Goal: Ask a question

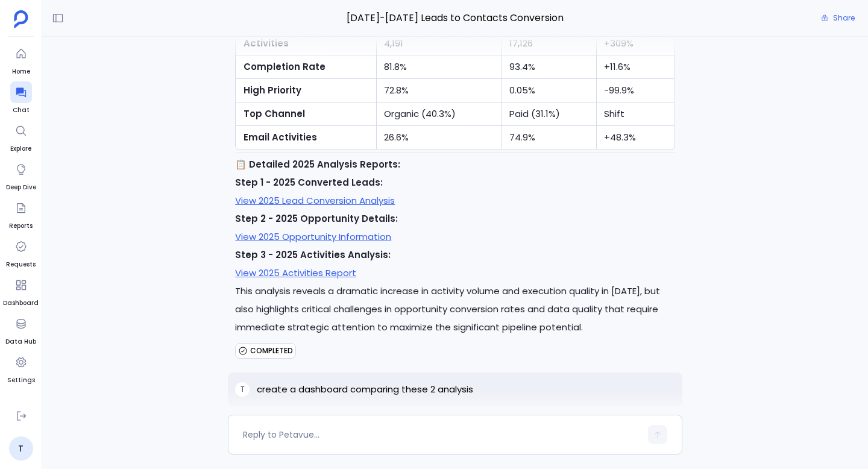
scroll to position [-10134, 0]
click at [381, 335] on p "This analysis reveals a dramatic increase in activity volume and execution qual…" at bounding box center [455, 308] width 440 height 54
click at [338, 278] on link "View 2025 Activities Report" at bounding box center [295, 271] width 121 height 13
click at [351, 242] on link "View 2025 Opportunity Information" at bounding box center [313, 235] width 156 height 13
click at [335, 278] on link "View 2025 Activities Report" at bounding box center [295, 271] width 121 height 13
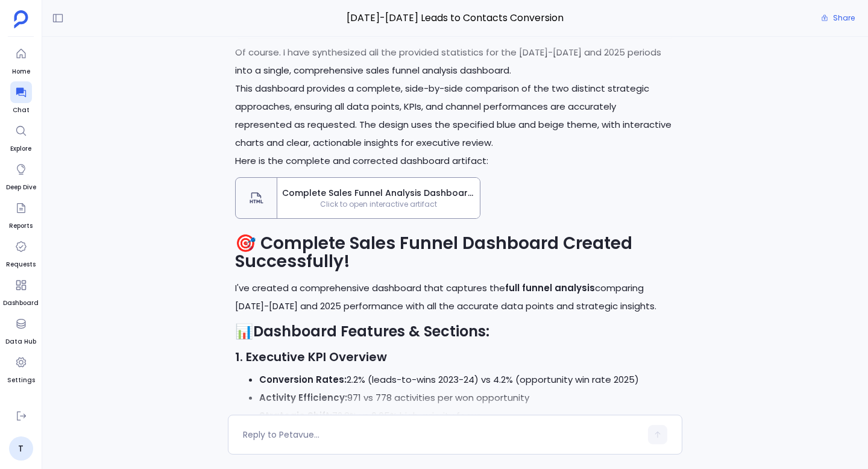
scroll to position [-5527, 0]
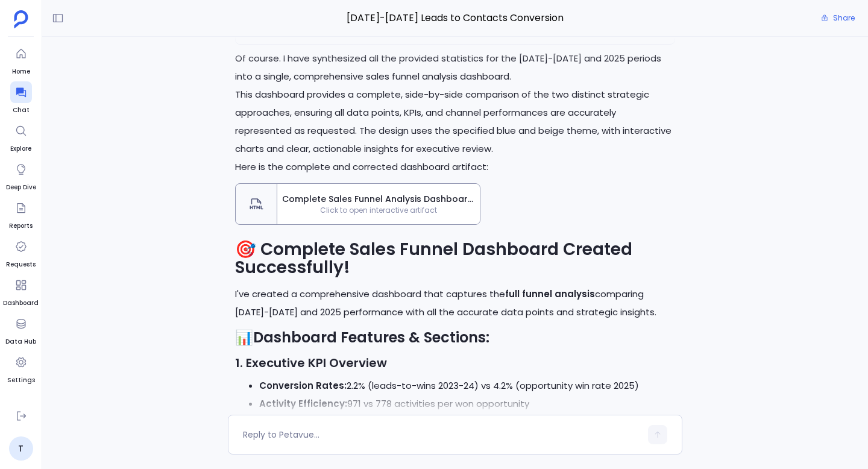
click at [440, 215] on span "Click to open interactive artifact" at bounding box center [378, 211] width 203 height 10
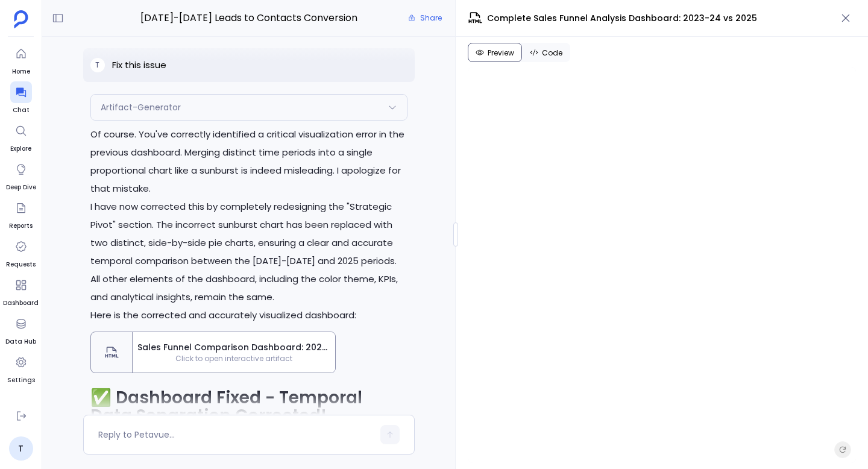
scroll to position [-8643, 0]
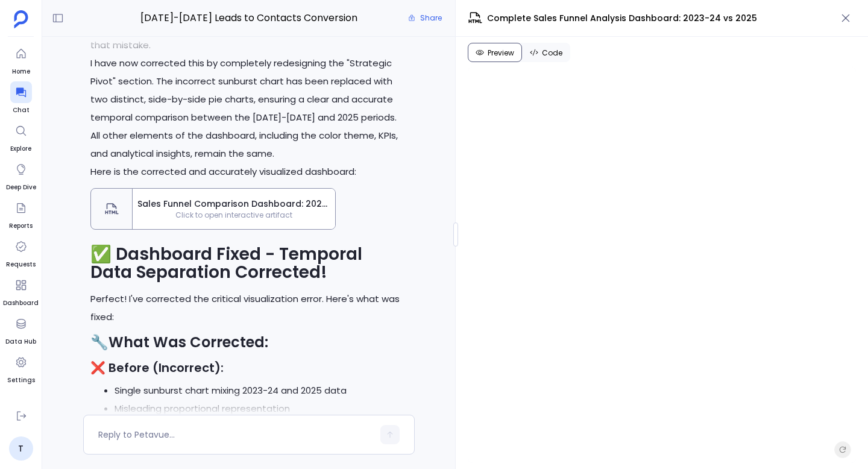
click at [252, 220] on span "Click to open interactive artifact" at bounding box center [234, 215] width 203 height 10
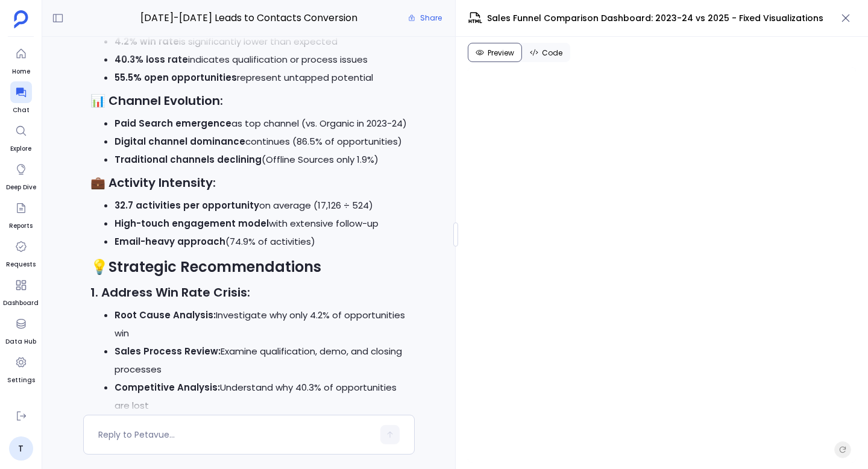
scroll to position [-12664, 0]
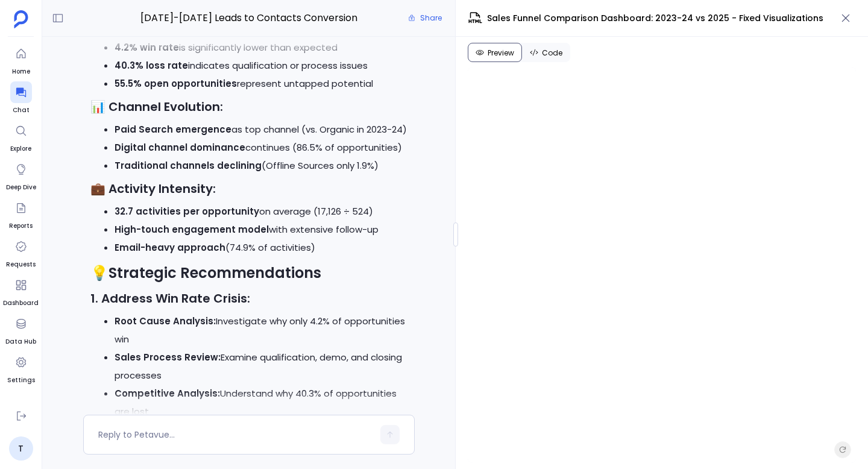
click at [377, 139] on li "Paid Search emergence as top channel (vs. Organic in 2023-24)" at bounding box center [261, 130] width 293 height 18
click at [850, 19] on icon "button" at bounding box center [846, 18] width 12 height 12
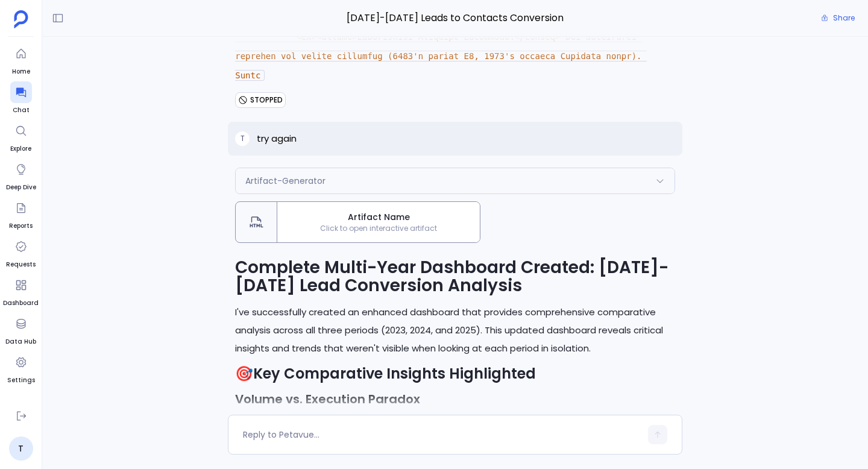
scroll to position [-29509, 0]
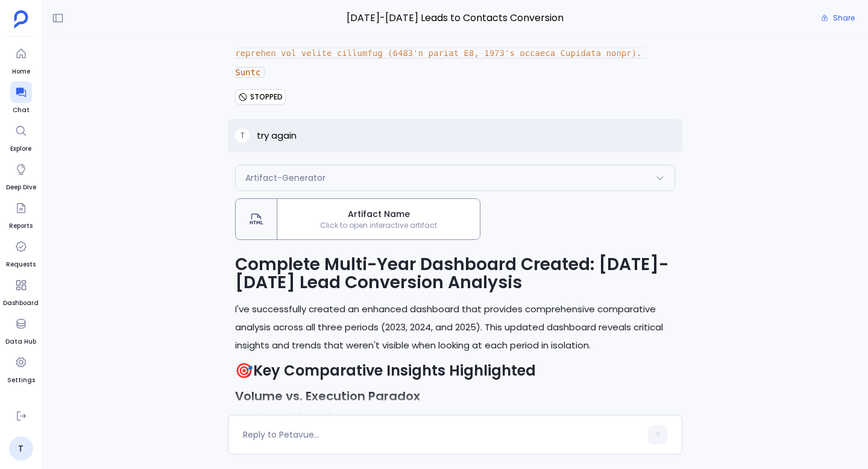
click at [343, 221] on span "Artifact Name" at bounding box center [378, 214] width 193 height 13
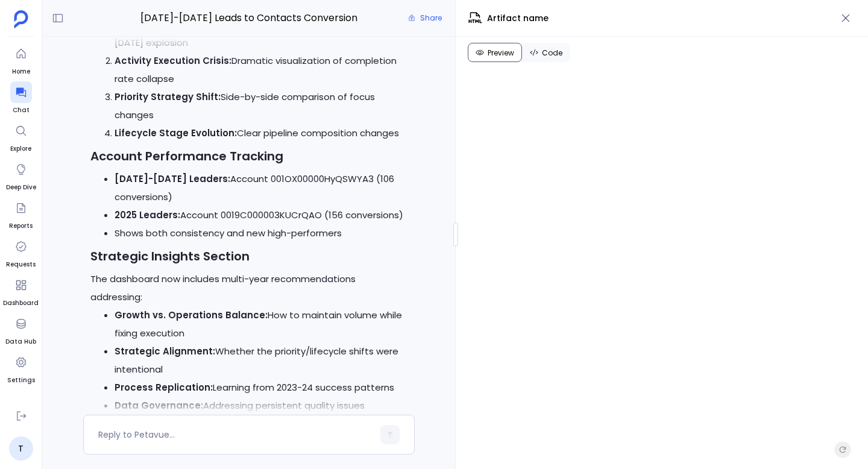
scroll to position [-34853, 0]
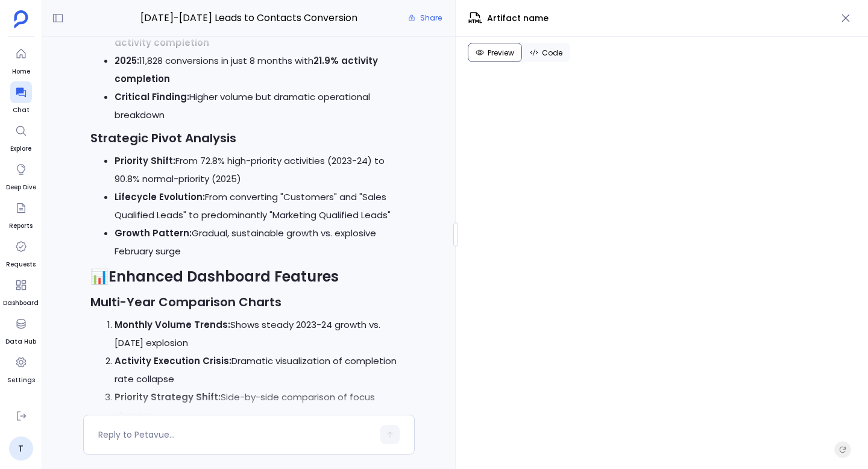
click at [549, 53] on span "Code" at bounding box center [552, 53] width 21 height 10
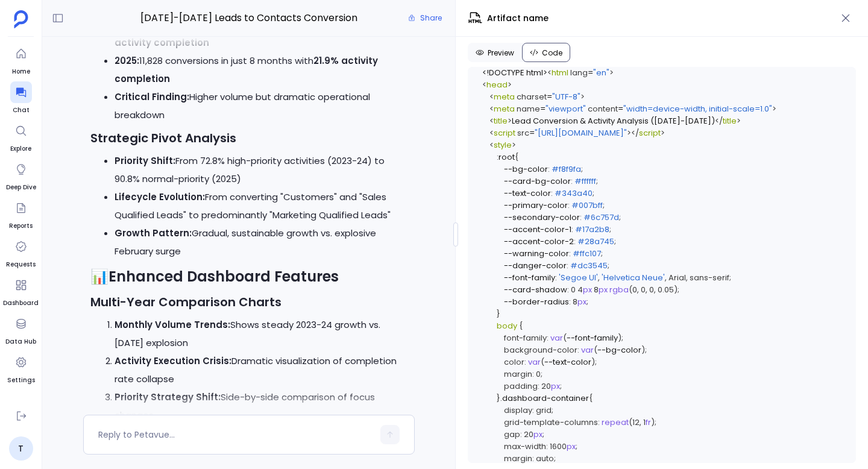
scroll to position [2694, 0]
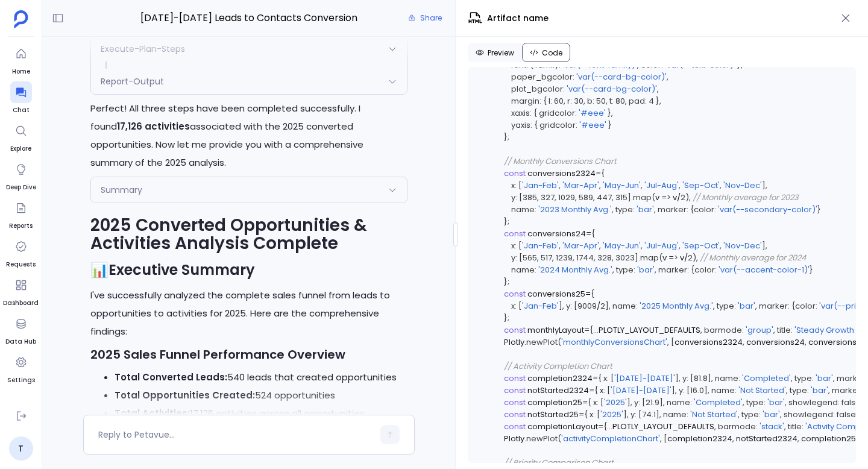
scroll to position [1925, 0]
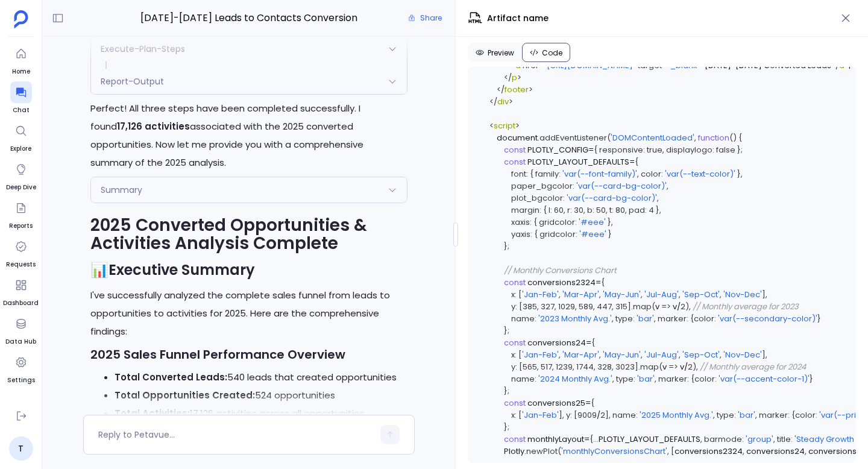
click at [501, 57] on span "Preview" at bounding box center [501, 53] width 27 height 10
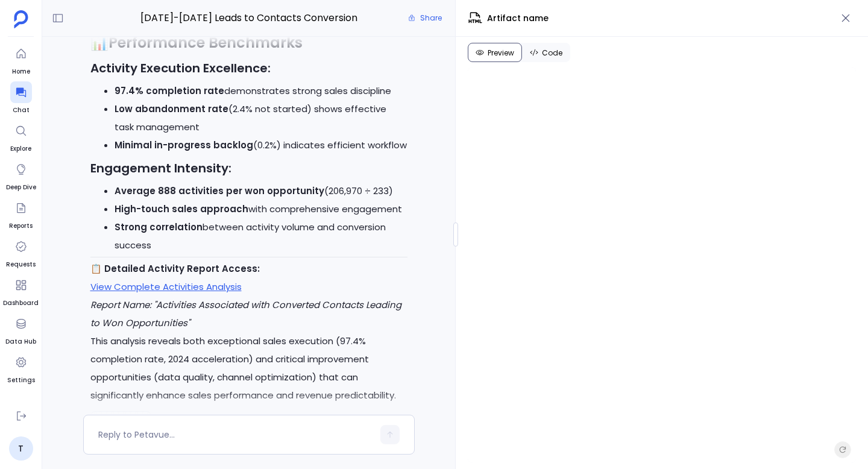
scroll to position [-17028, 0]
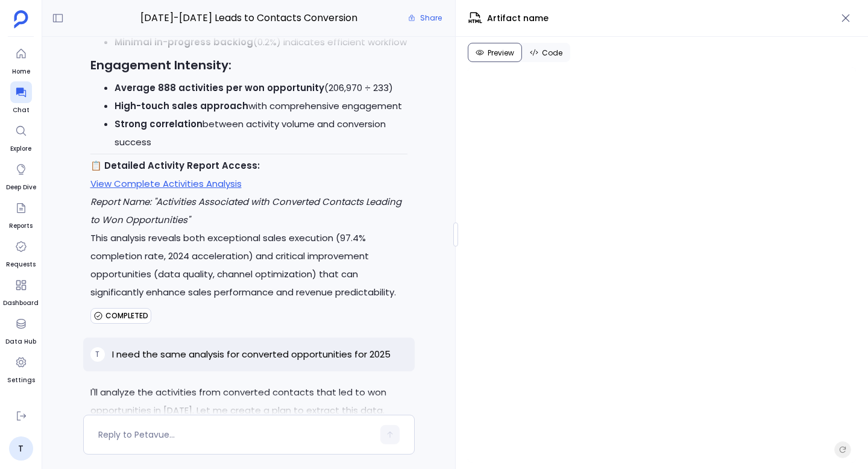
click at [511, 18] on span "Artifact name" at bounding box center [518, 18] width 62 height 13
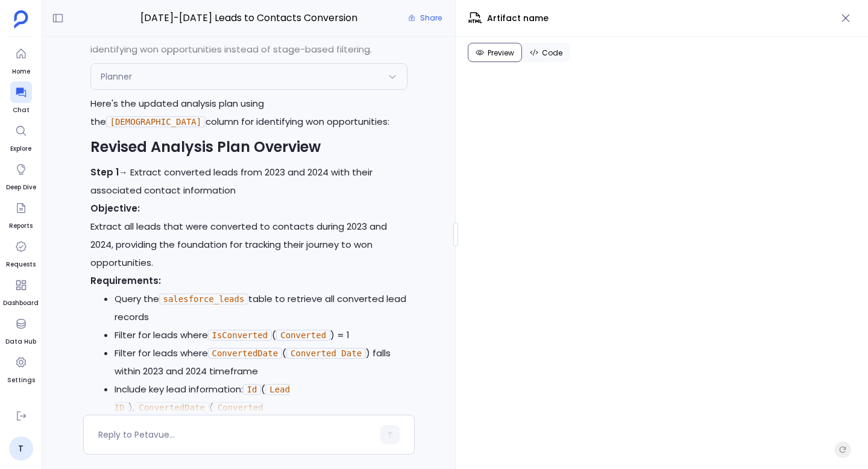
scroll to position [-27338, 0]
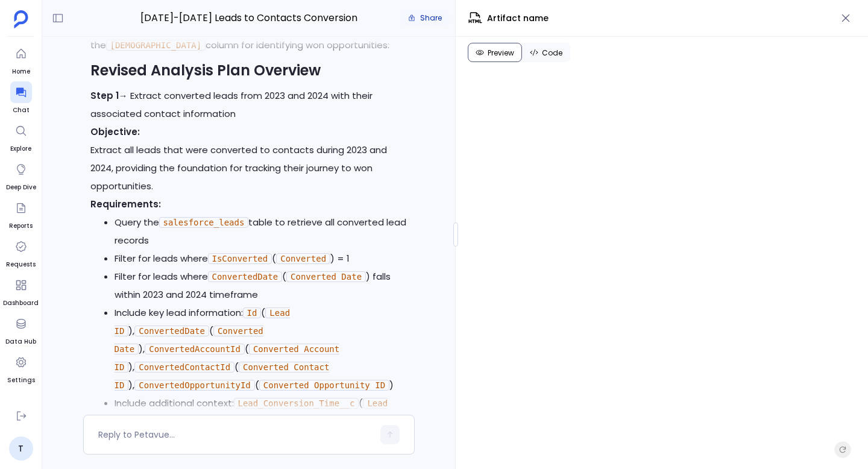
click at [431, 14] on span "Share" at bounding box center [431, 18] width 22 height 10
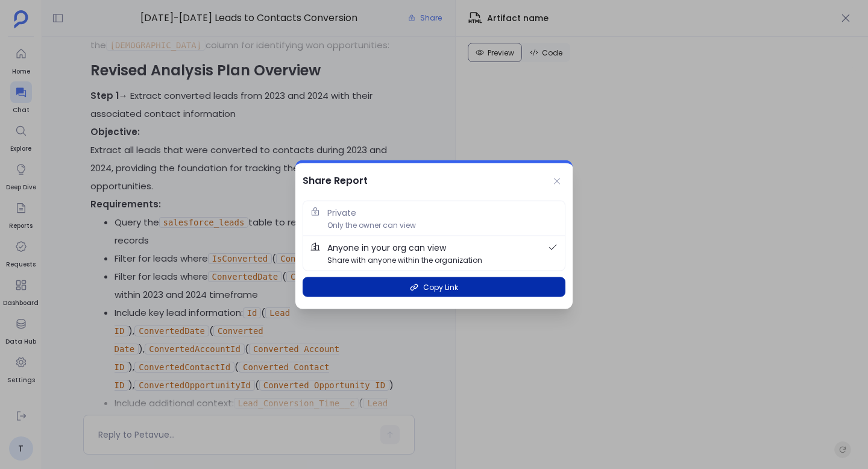
click at [454, 287] on span "Copy Link" at bounding box center [440, 287] width 35 height 11
click at [453, 288] on span "Copy Link" at bounding box center [440, 287] width 35 height 11
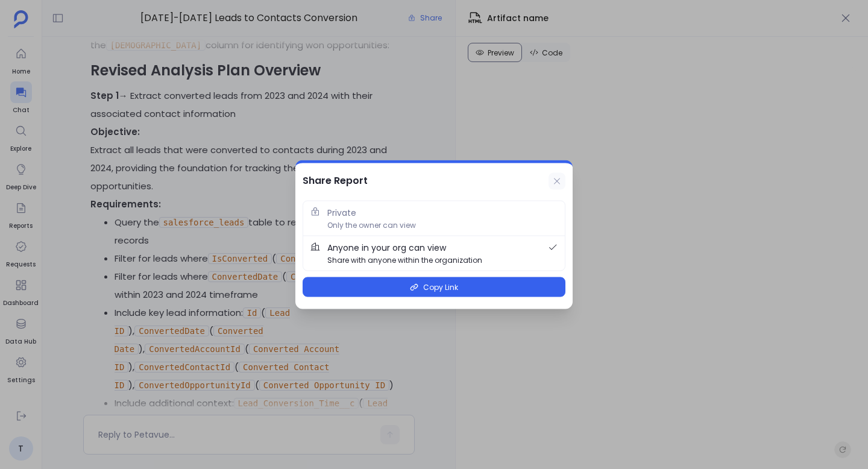
click at [555, 175] on button at bounding box center [557, 181] width 17 height 17
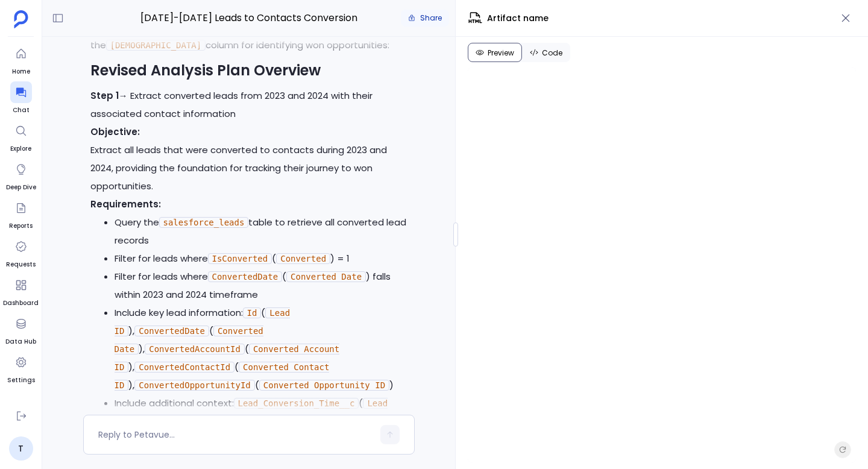
click at [432, 21] on span "Share" at bounding box center [431, 18] width 22 height 10
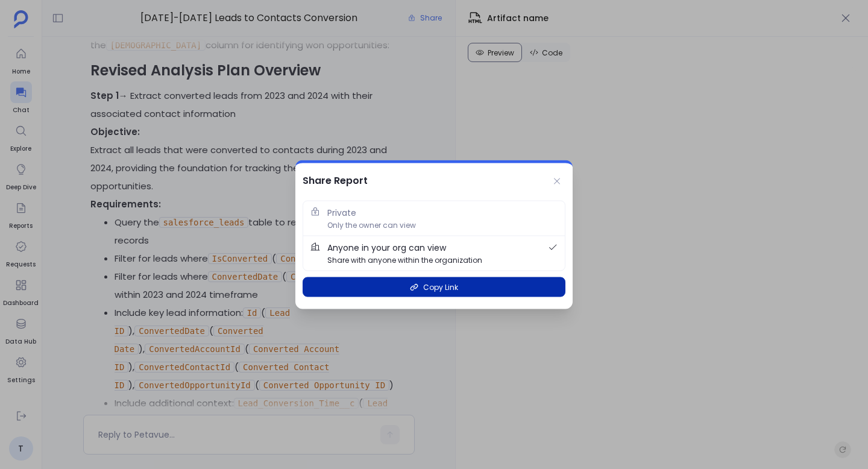
click at [419, 284] on icon "button" at bounding box center [414, 287] width 8 height 8
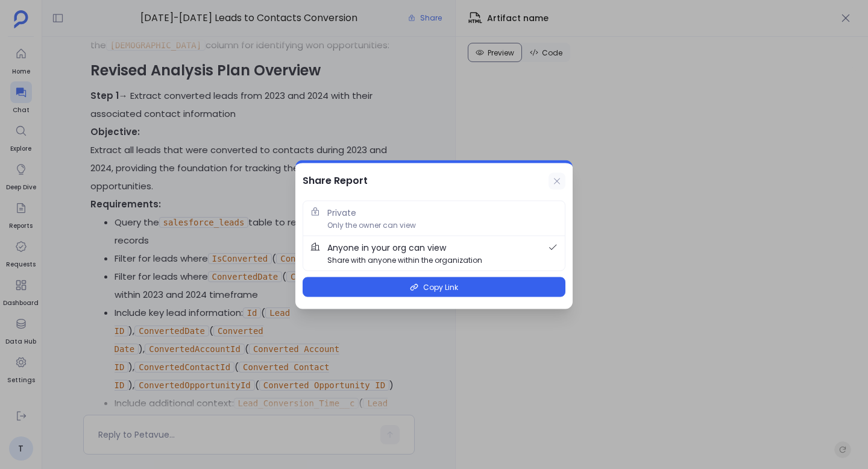
click at [558, 180] on icon at bounding box center [557, 181] width 6 height 6
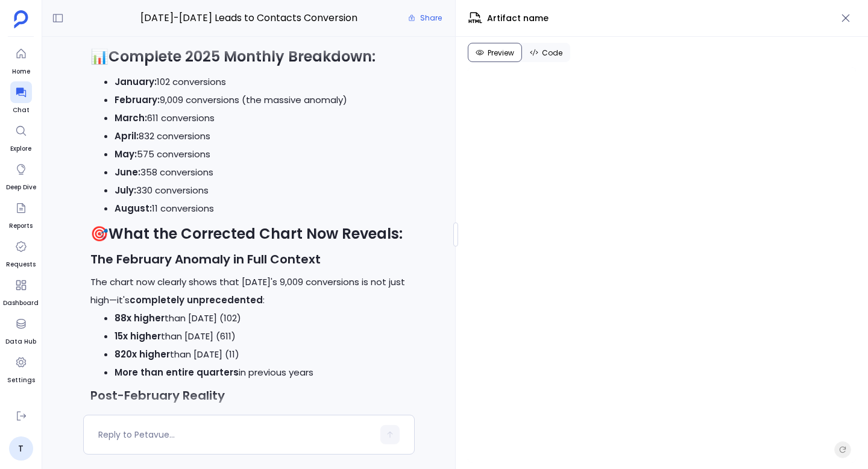
scroll to position [-33292, 0]
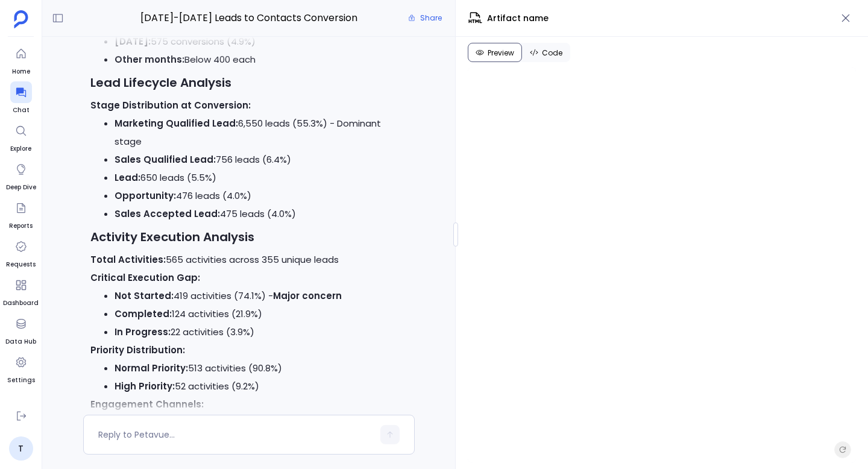
scroll to position [-42563, 0]
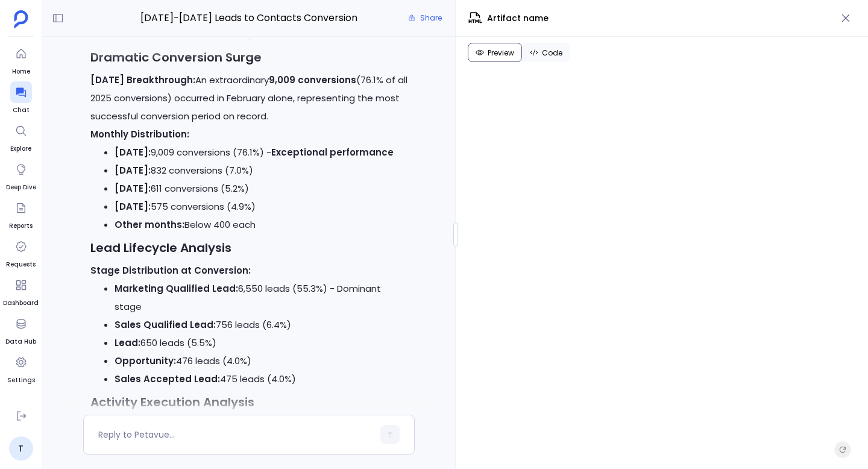
scroll to position [1051, 0]
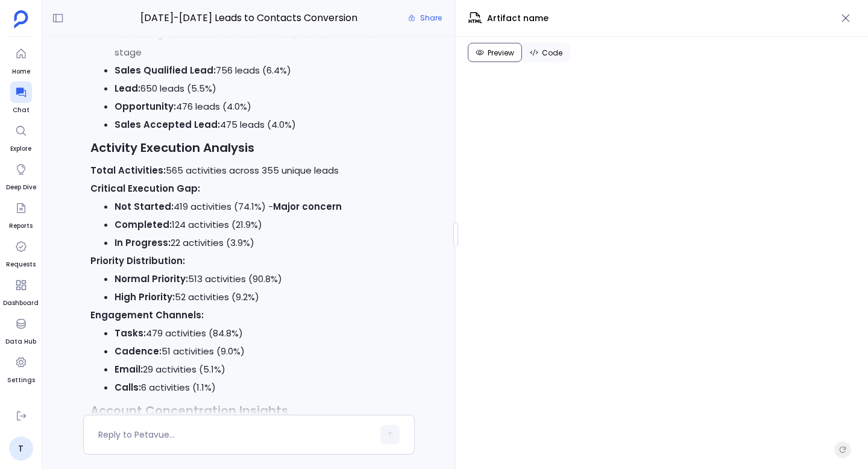
scroll to position [-42492, 0]
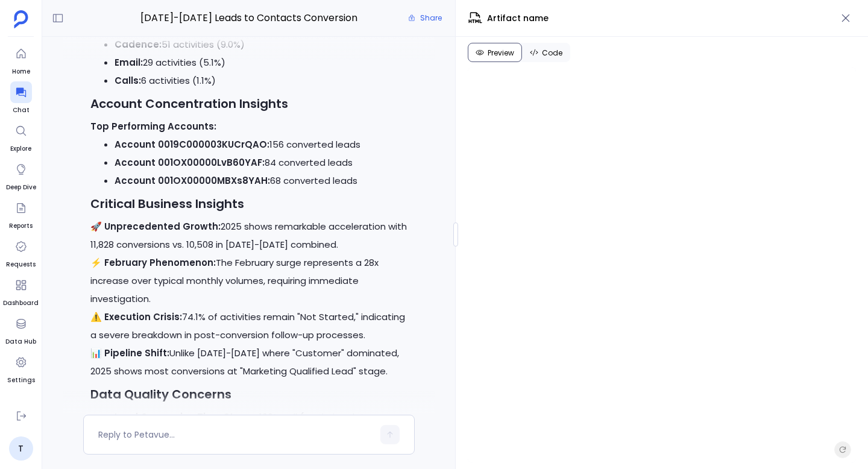
scroll to position [-42169, 0]
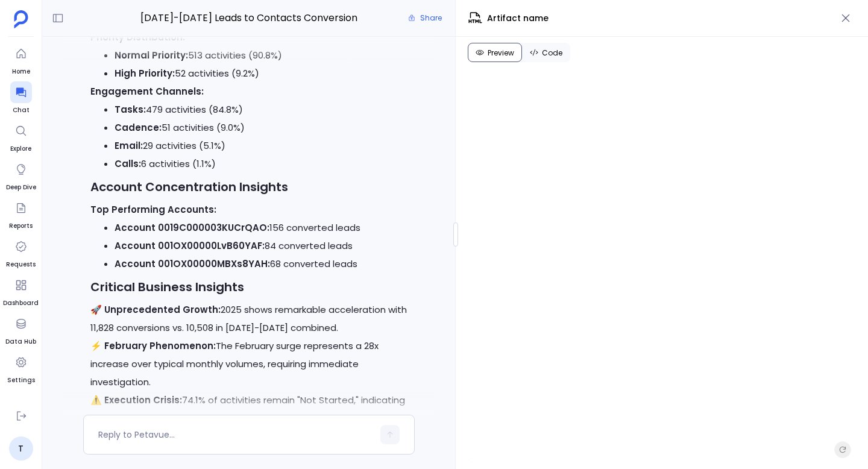
scroll to position [-42252, 0]
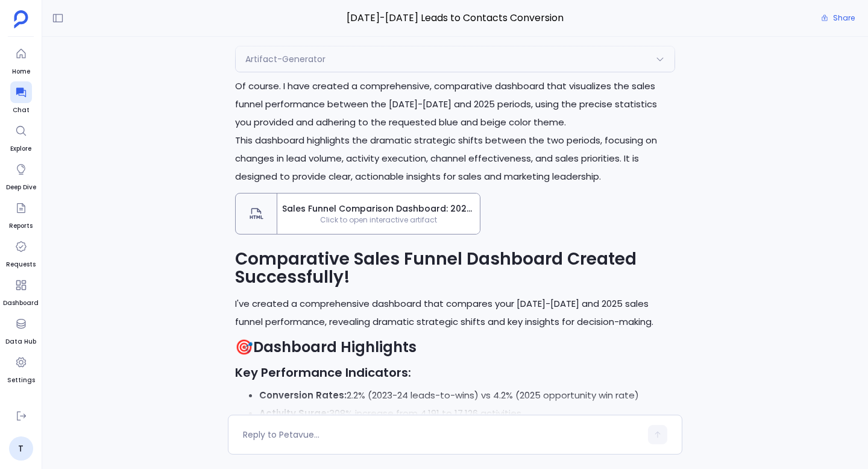
scroll to position [-9785, 0]
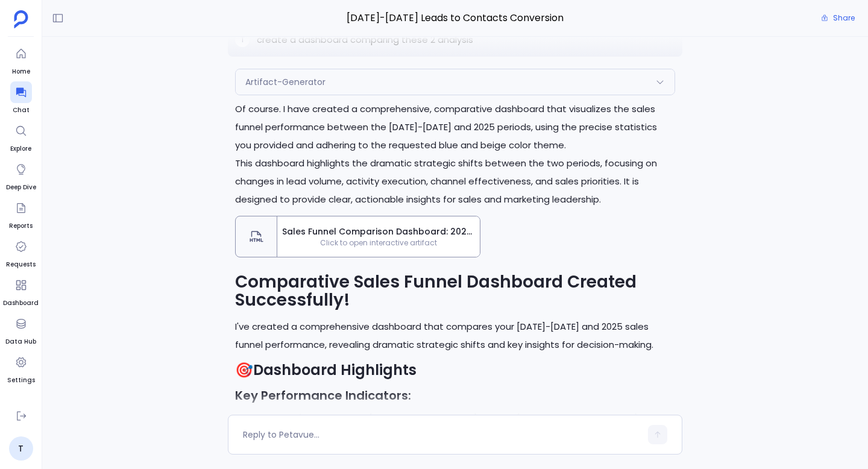
click at [393, 47] on p "create a dashboard comparing these 2 analysis" at bounding box center [365, 40] width 216 height 14
click at [377, 154] on p "Of course. I have created a comprehensive, comparative dashboard that visualize…" at bounding box center [455, 127] width 440 height 54
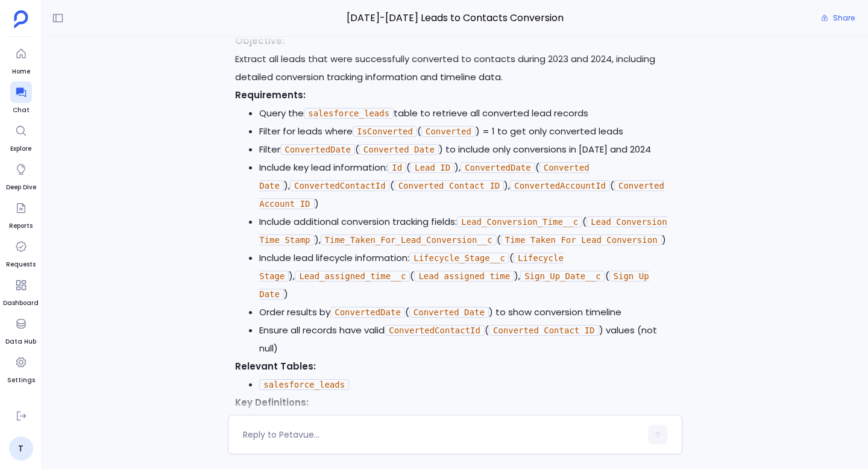
scroll to position [-42147, 0]
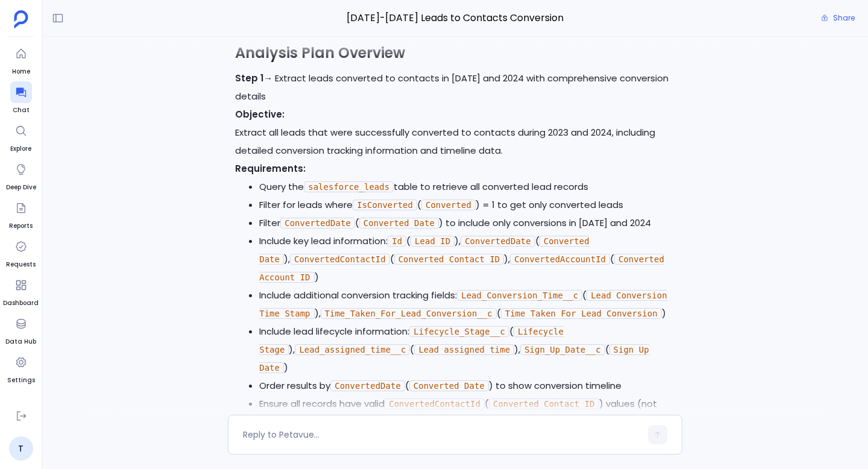
scroll to position [1181, 0]
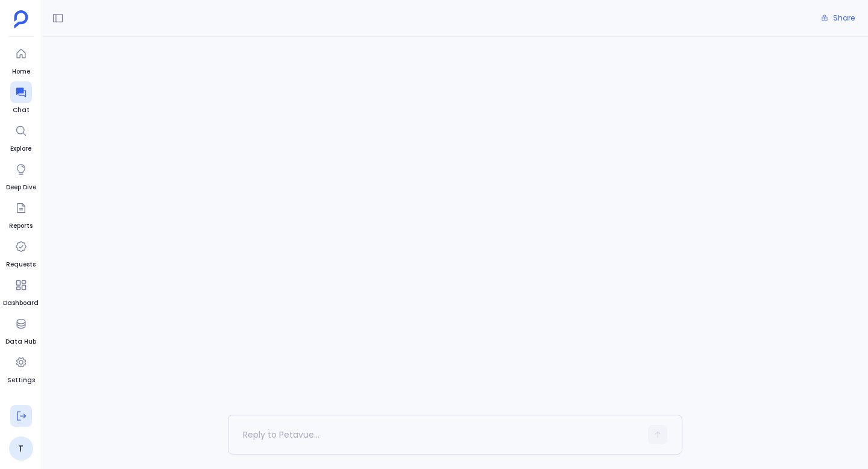
click at [23, 413] on icon at bounding box center [21, 416] width 12 height 12
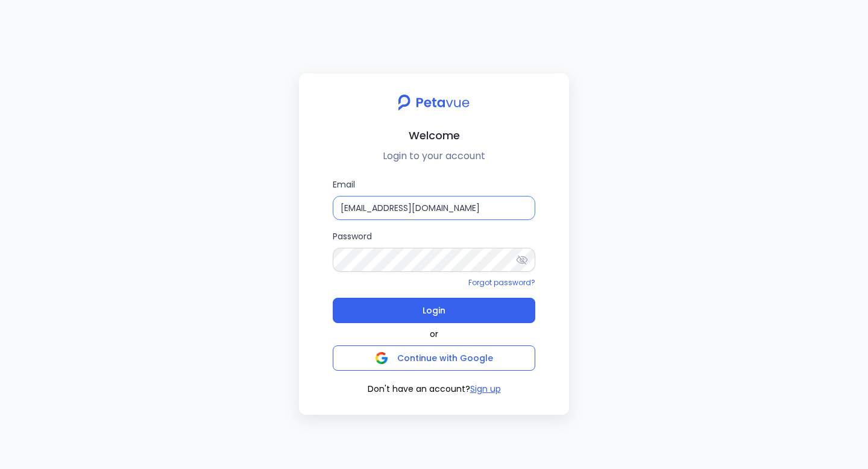
click at [438, 210] on input "[EMAIL_ADDRESS][DOMAIN_NAME]" at bounding box center [434, 208] width 203 height 24
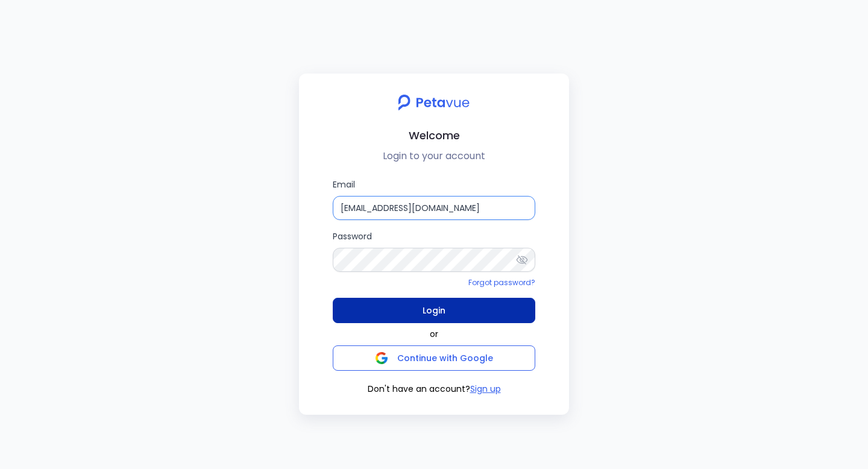
type input "[EMAIL_ADDRESS][DOMAIN_NAME]"
click at [443, 312] on span "Login" at bounding box center [434, 310] width 23 height 17
